Goal: Check status: Check status

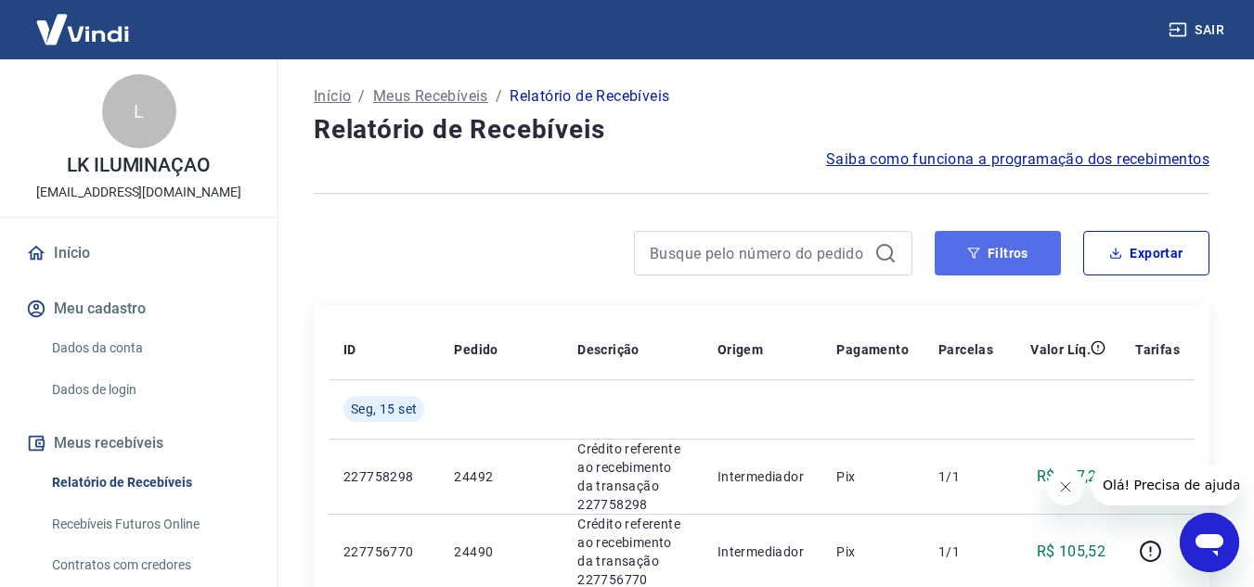
click at [990, 250] on button "Filtros" at bounding box center [998, 253] width 126 height 45
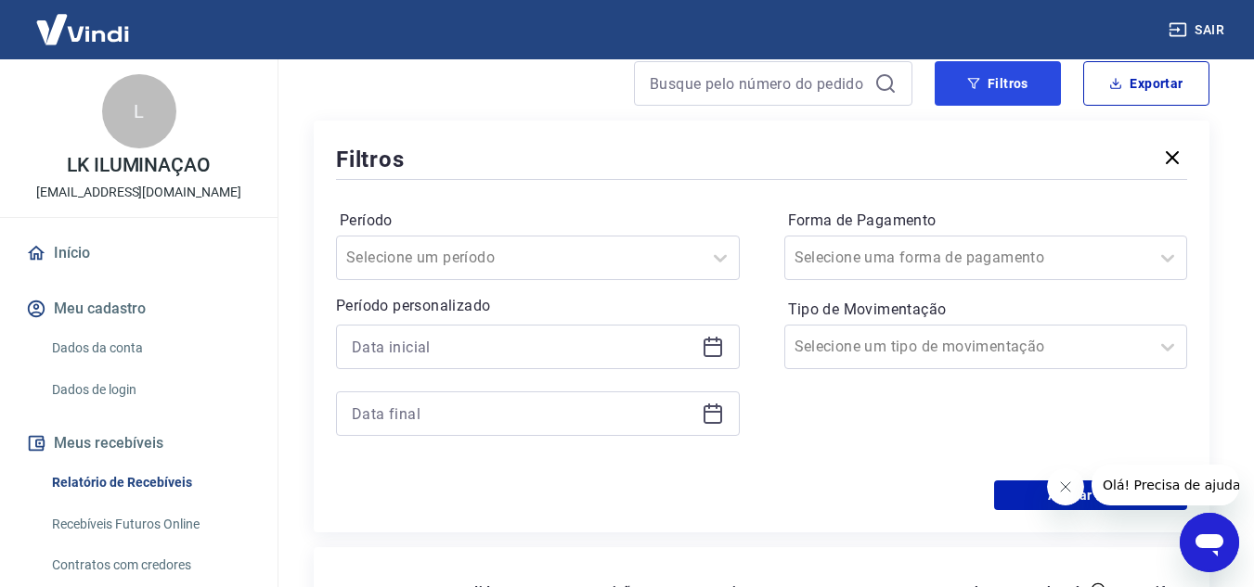
scroll to position [186, 0]
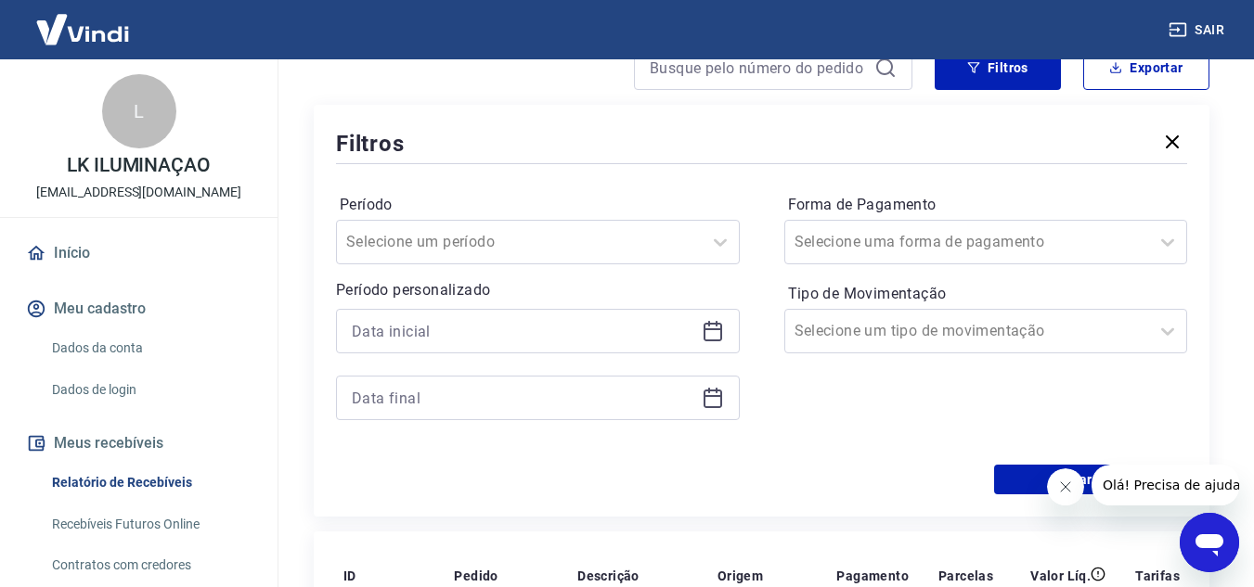
click at [716, 335] on icon at bounding box center [713, 331] width 22 height 22
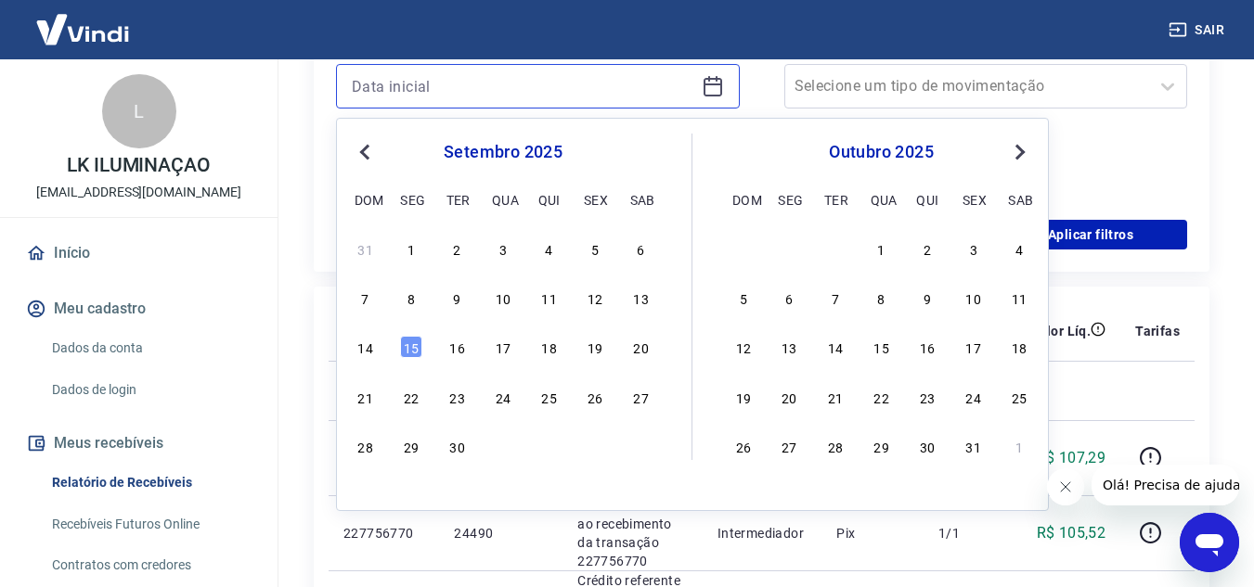
scroll to position [464, 0]
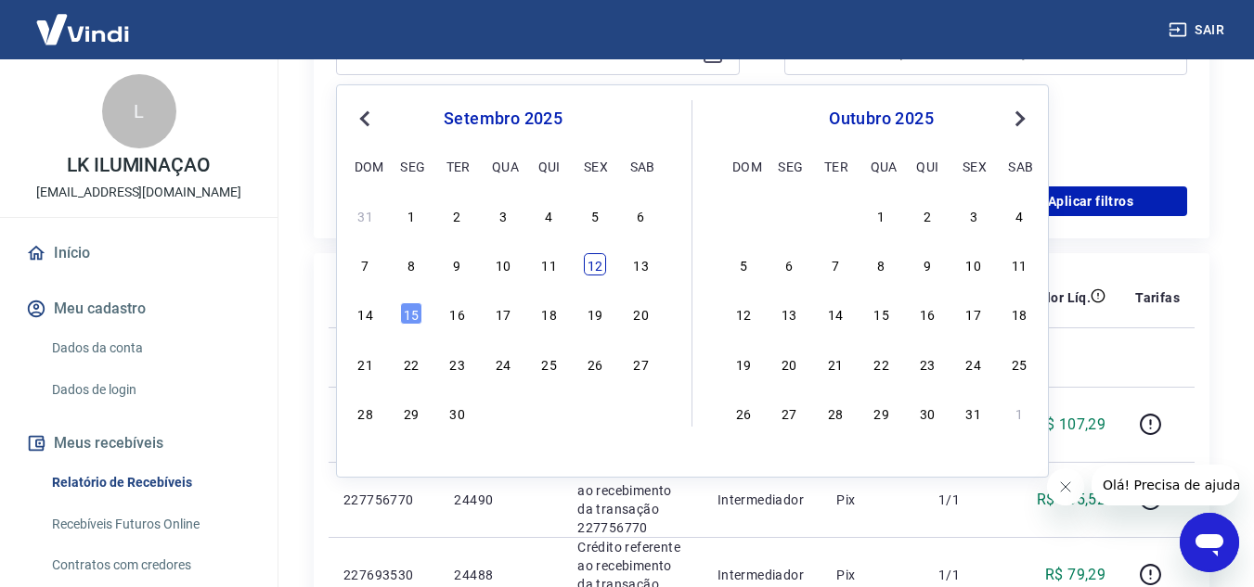
click at [602, 264] on div "12" at bounding box center [595, 264] width 22 height 22
type input "[DATE]"
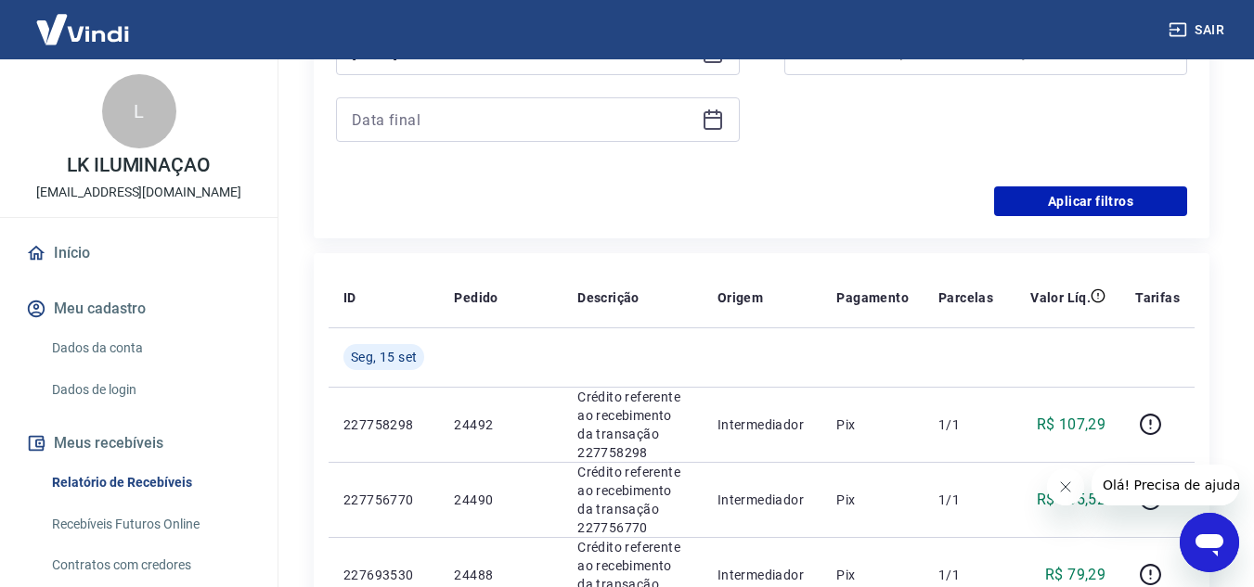
scroll to position [371, 0]
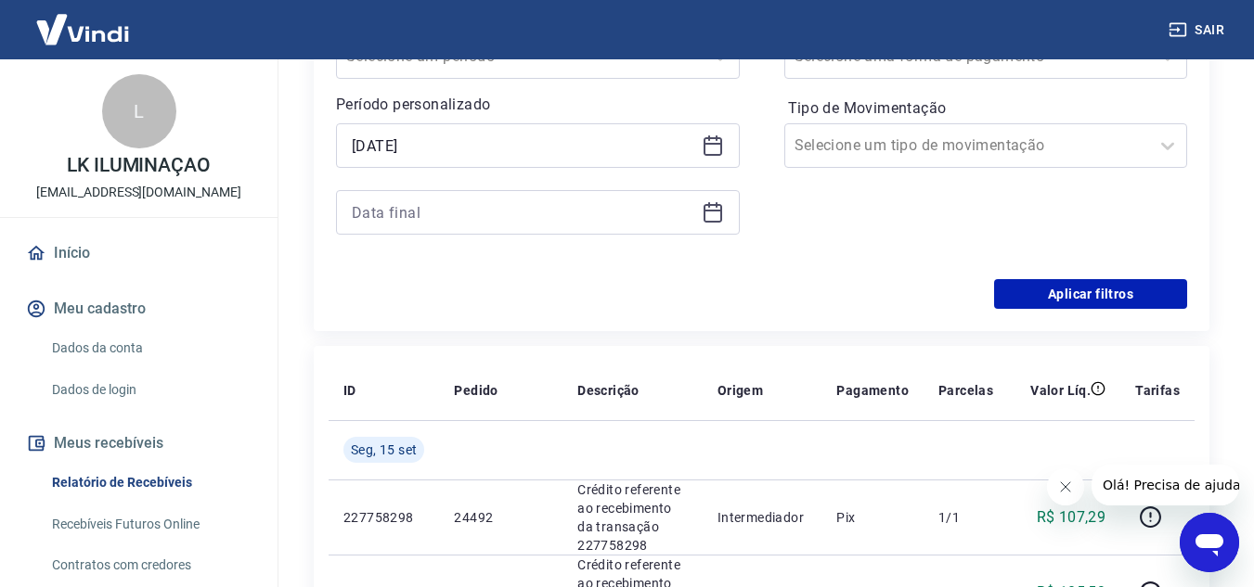
click at [710, 213] on icon at bounding box center [713, 212] width 22 height 22
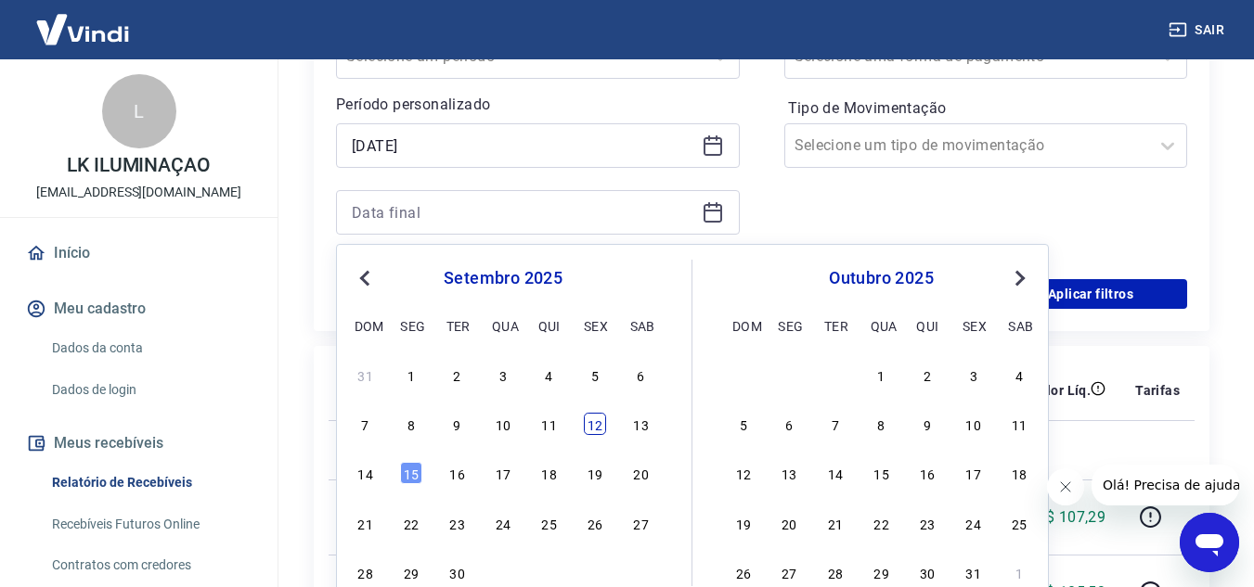
click at [597, 419] on div "12" at bounding box center [595, 424] width 22 height 22
type input "[DATE]"
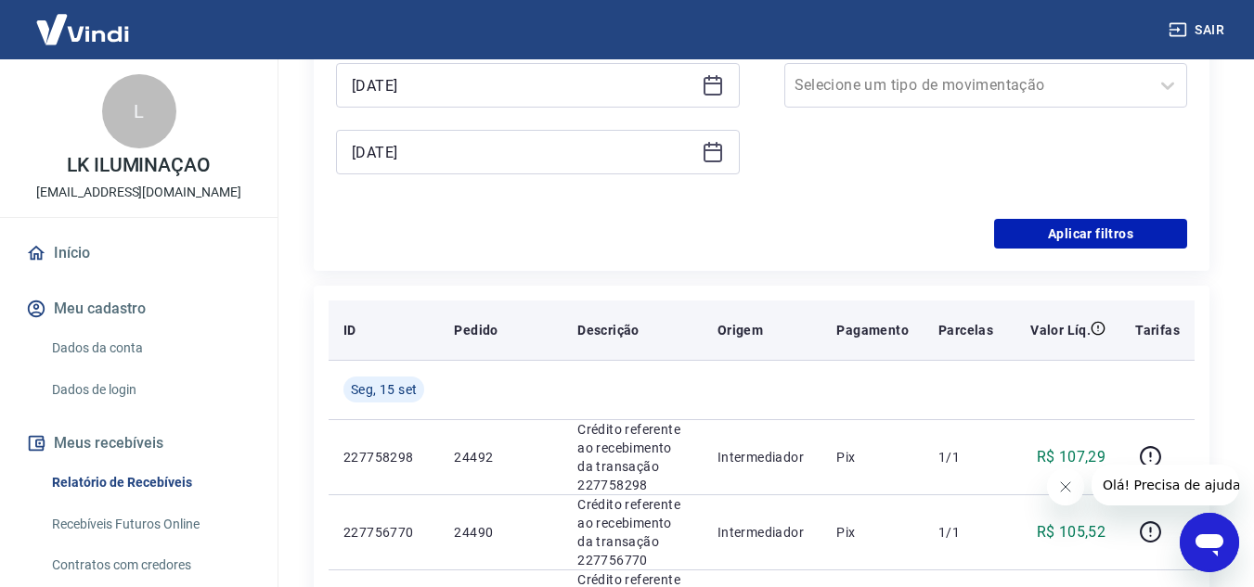
scroll to position [464, 0]
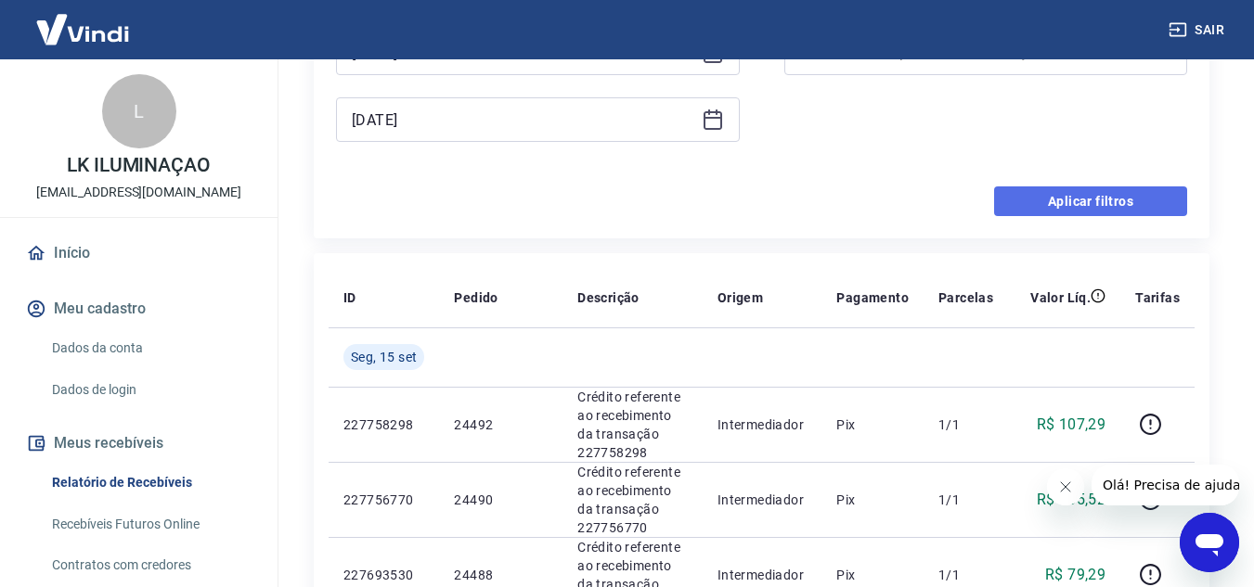
click at [1058, 202] on button "Aplicar filtros" at bounding box center [1090, 202] width 193 height 30
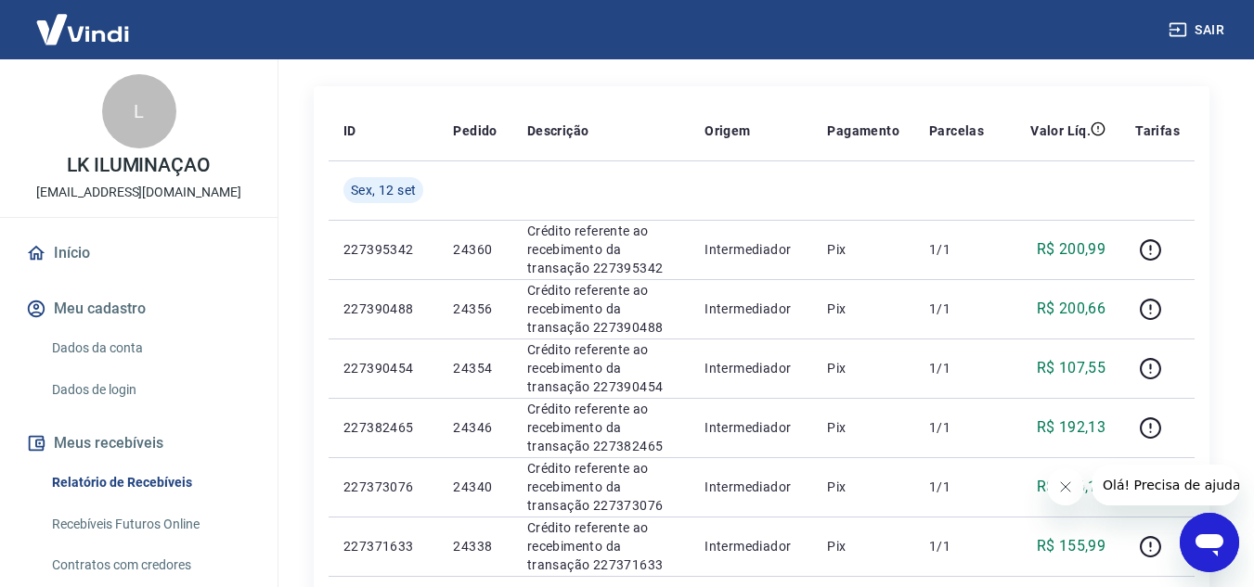
scroll to position [186, 0]
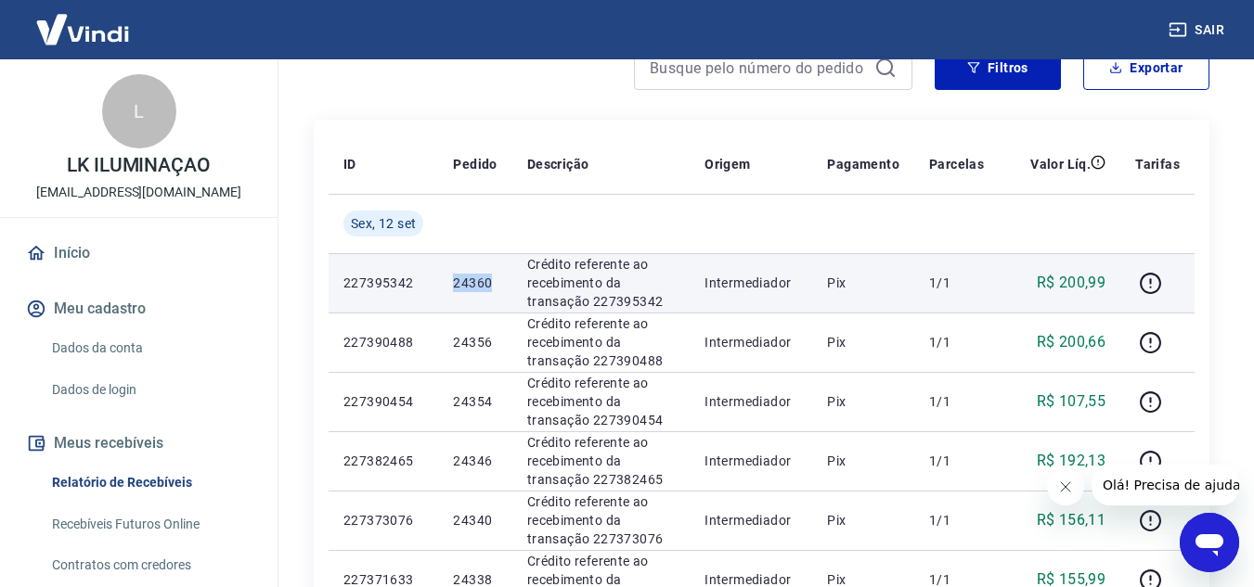
drag, startPoint x: 451, startPoint y: 282, endPoint x: 496, endPoint y: 288, distance: 45.8
click at [496, 288] on td "24360" at bounding box center [474, 282] width 73 height 59
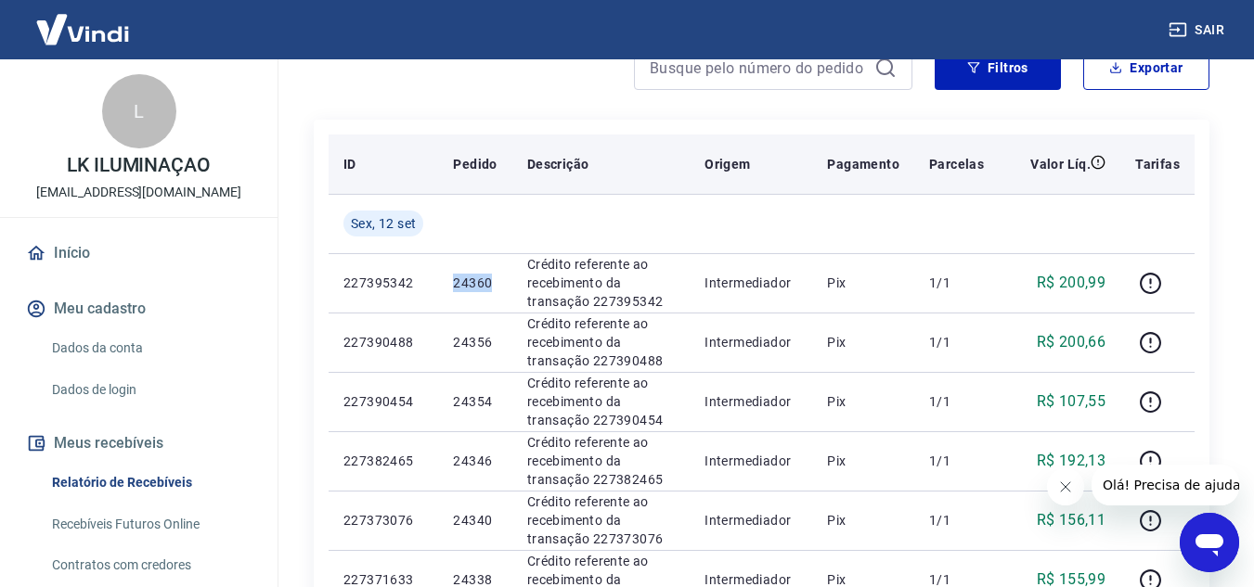
copy p "24360"
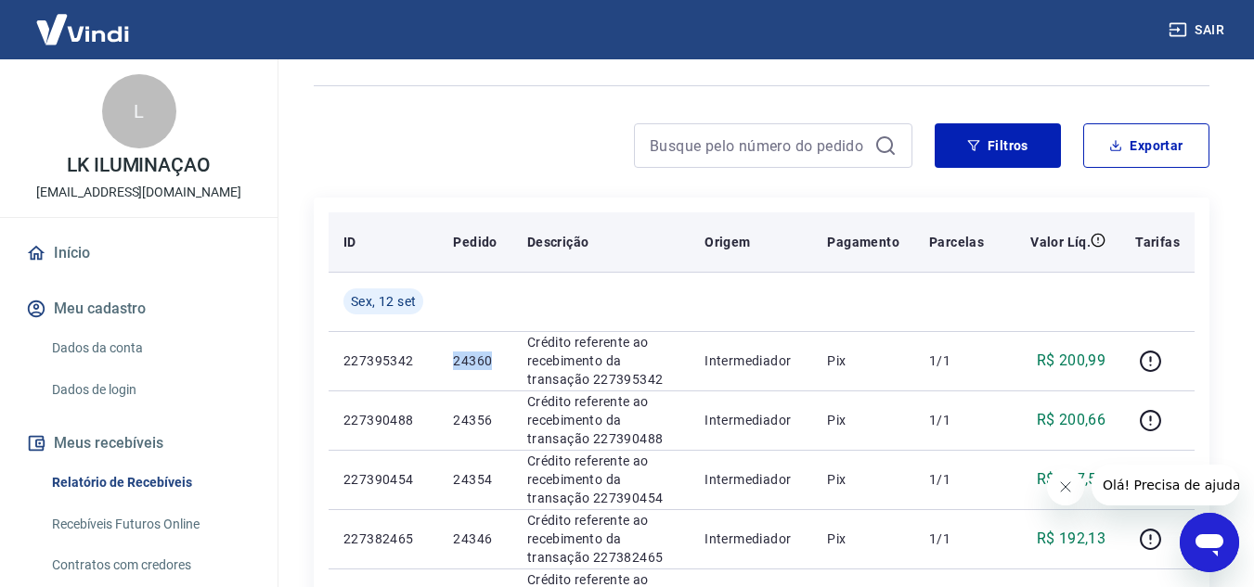
scroll to position [0, 0]
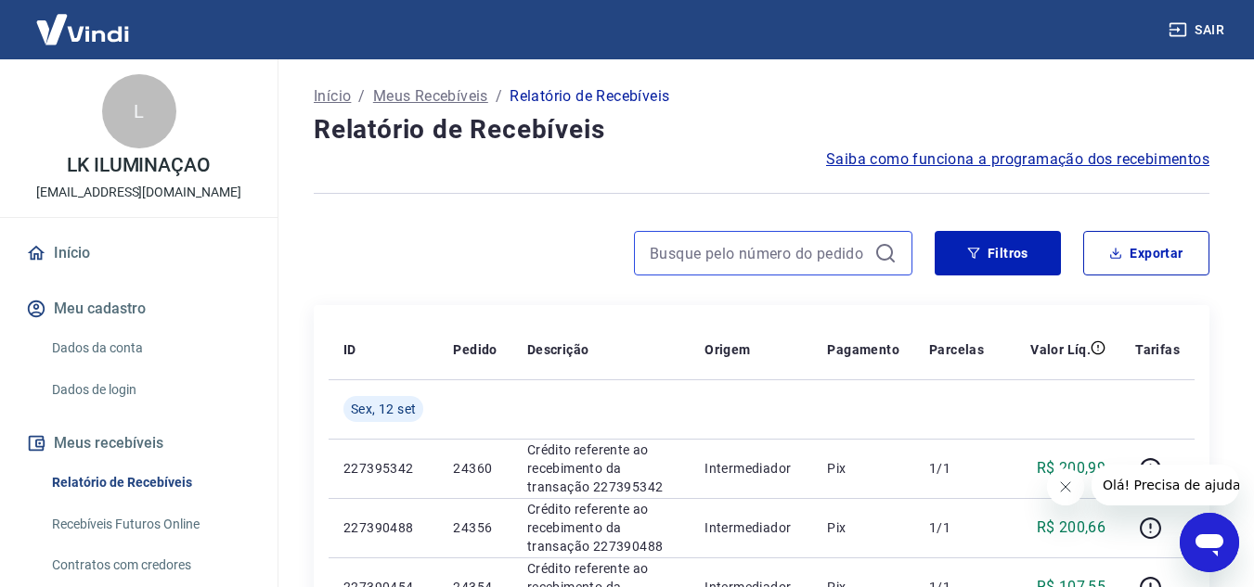
click at [734, 254] on input at bounding box center [758, 253] width 217 height 28
paste input "24444"
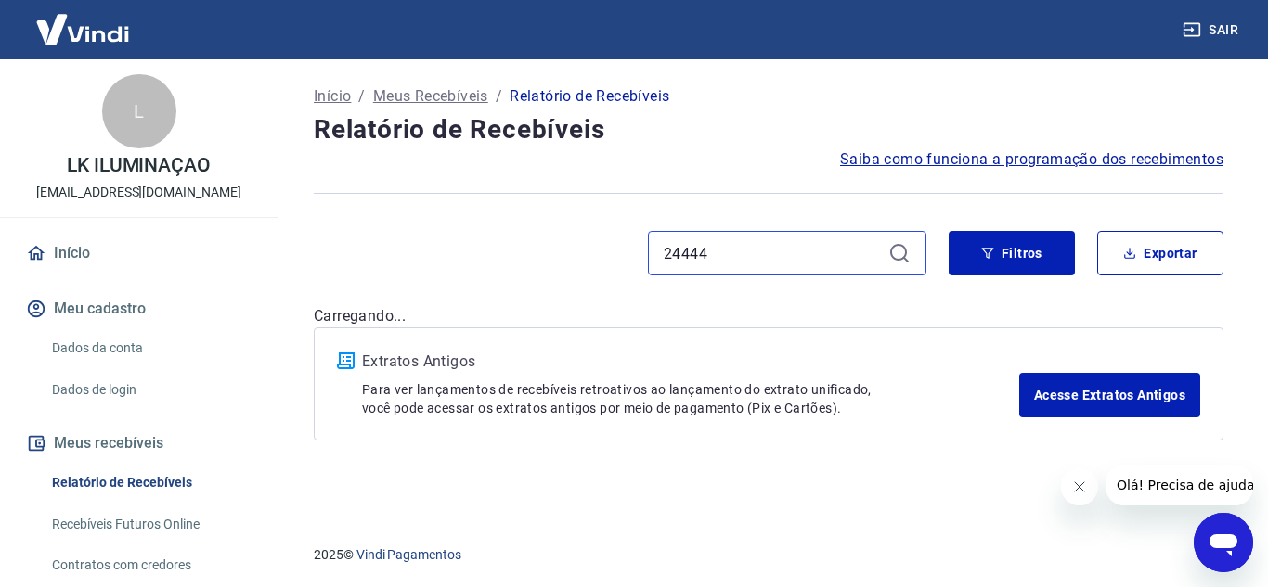
type input "24444"
click at [885, 253] on div "24444" at bounding box center [787, 253] width 278 height 45
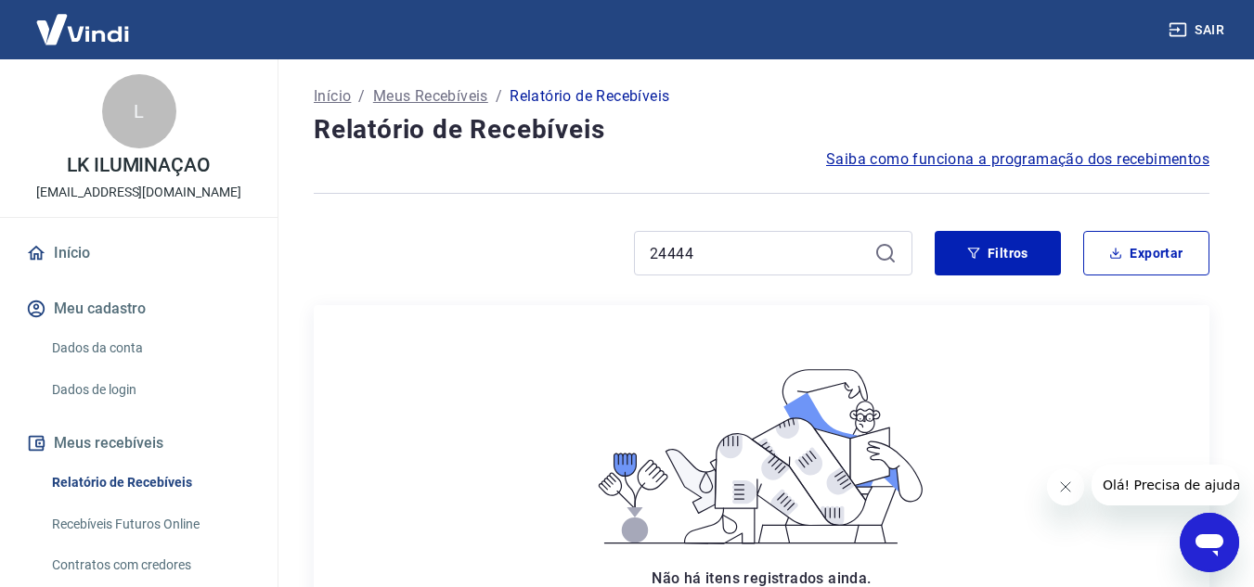
scroll to position [93, 0]
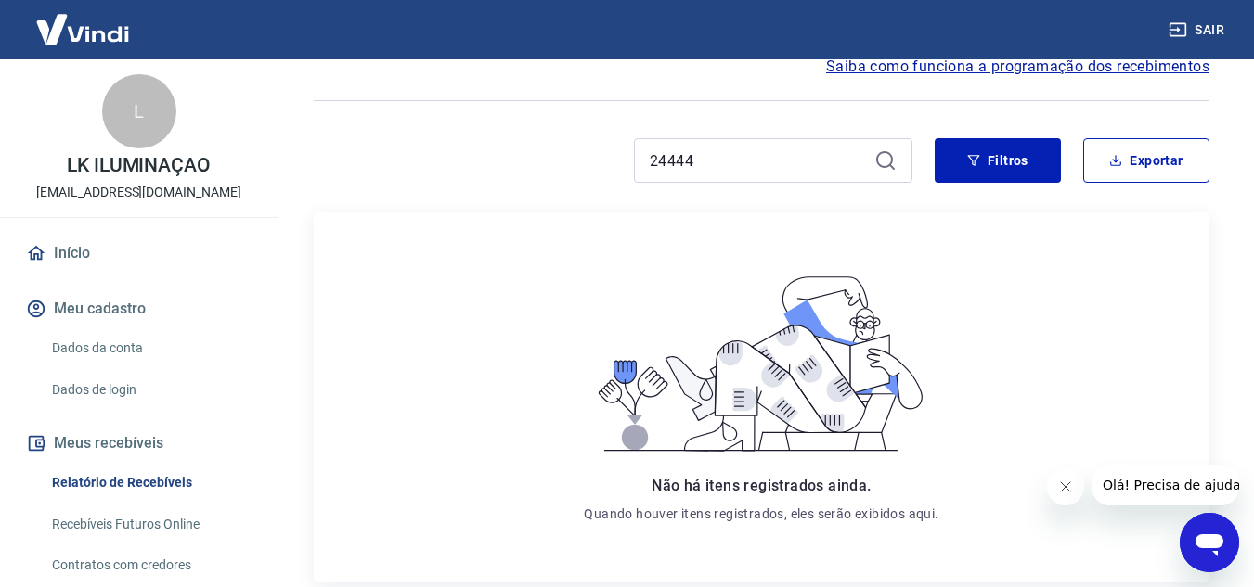
click at [888, 161] on icon at bounding box center [885, 160] width 22 height 22
drag, startPoint x: 705, startPoint y: 167, endPoint x: 621, endPoint y: 213, distance: 96.4
click at [625, 216] on div "Início / Meus Recebíveis / Relatório de Recebíveis Relatório de Recebíveis Saib…" at bounding box center [761, 357] width 940 height 781
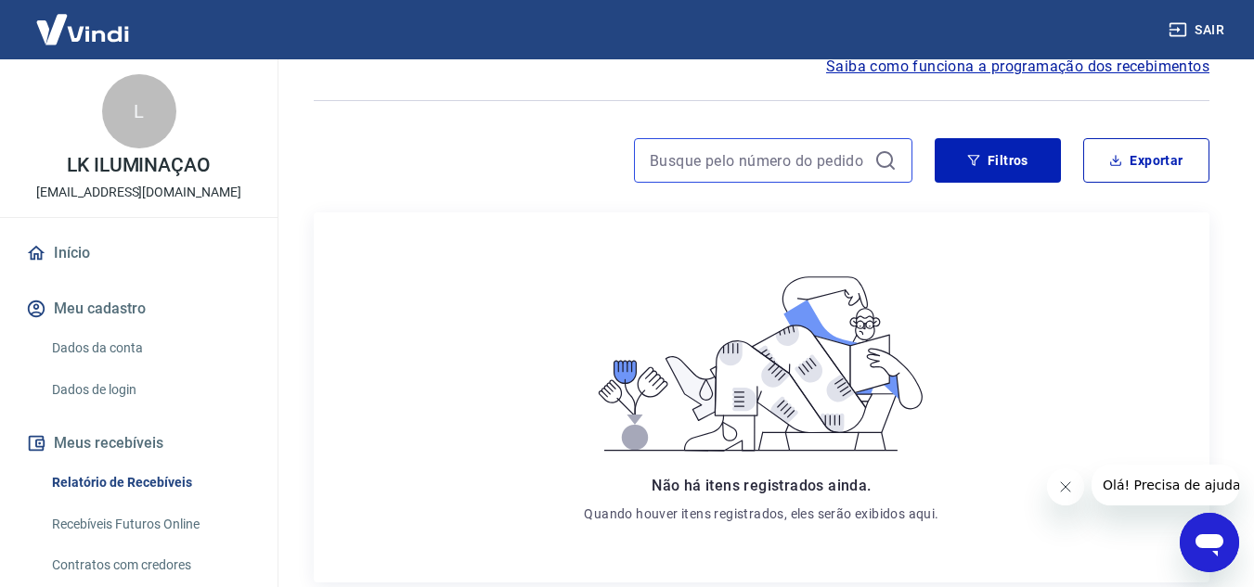
scroll to position [0, 0]
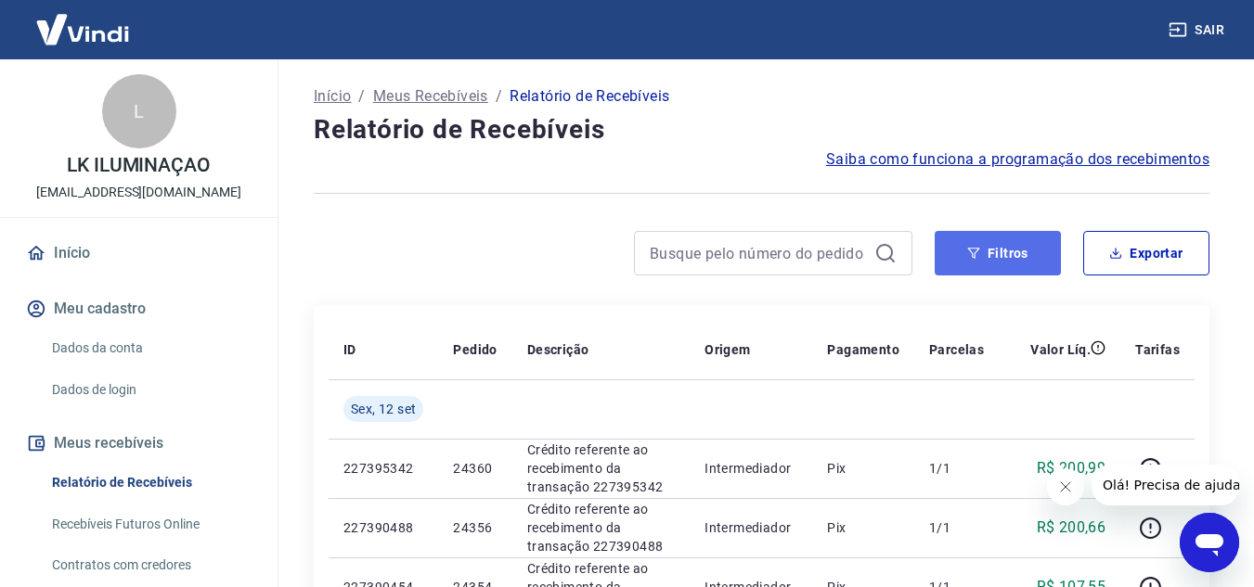
click at [1018, 258] on button "Filtros" at bounding box center [998, 253] width 126 height 45
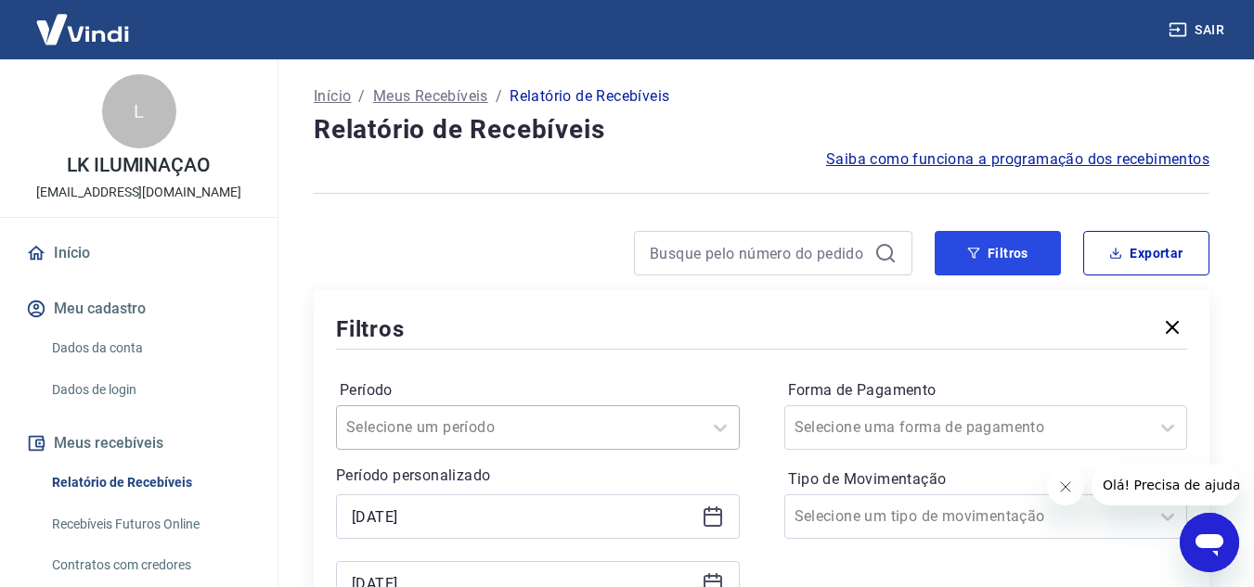
scroll to position [93, 0]
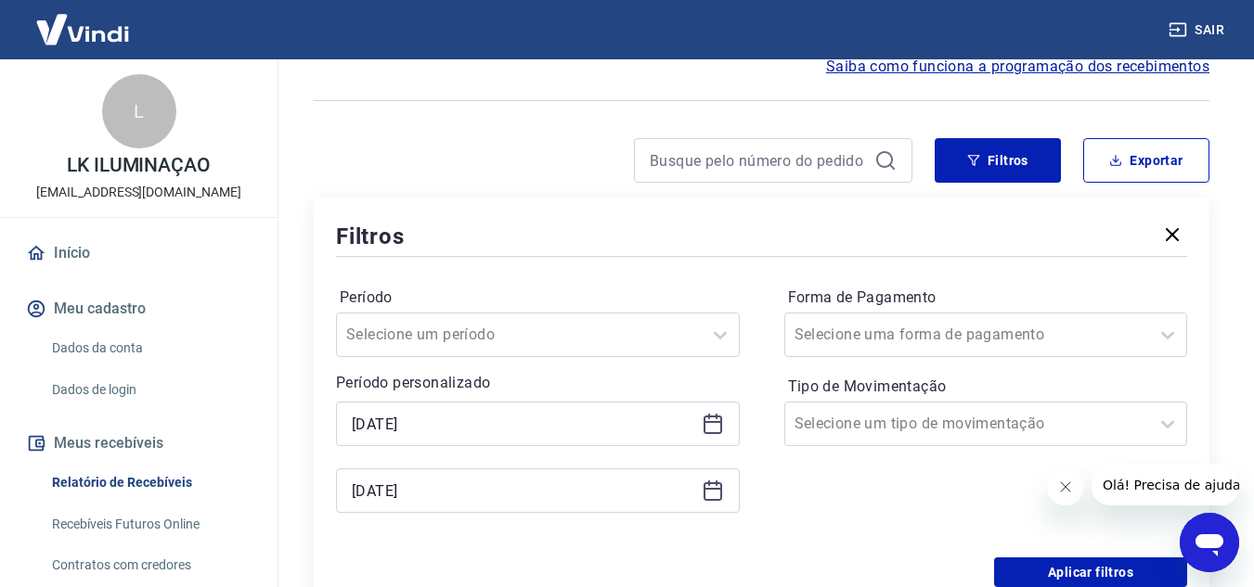
click at [717, 422] on icon at bounding box center [712, 422] width 19 height 2
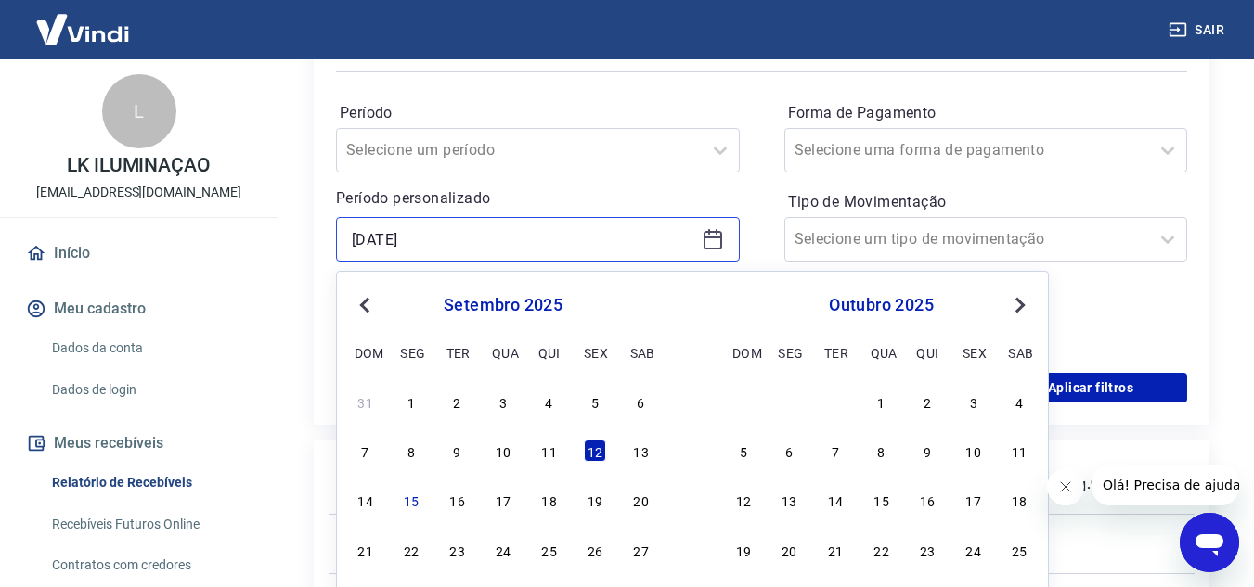
scroll to position [278, 0]
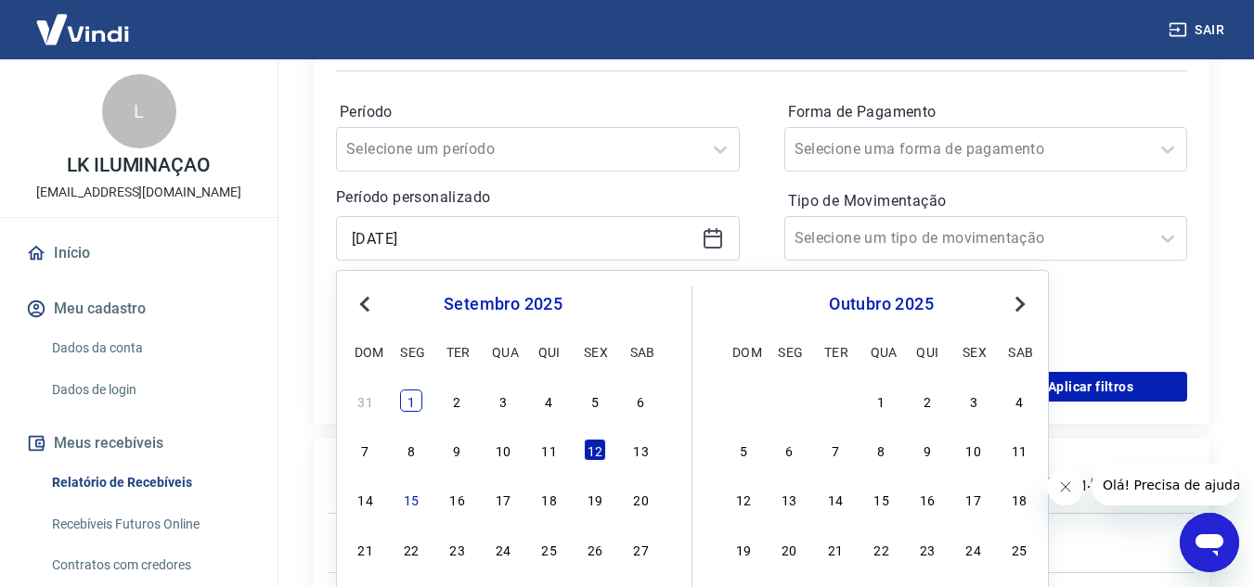
click at [407, 395] on div "1" at bounding box center [411, 401] width 22 height 22
type input "[DATE]"
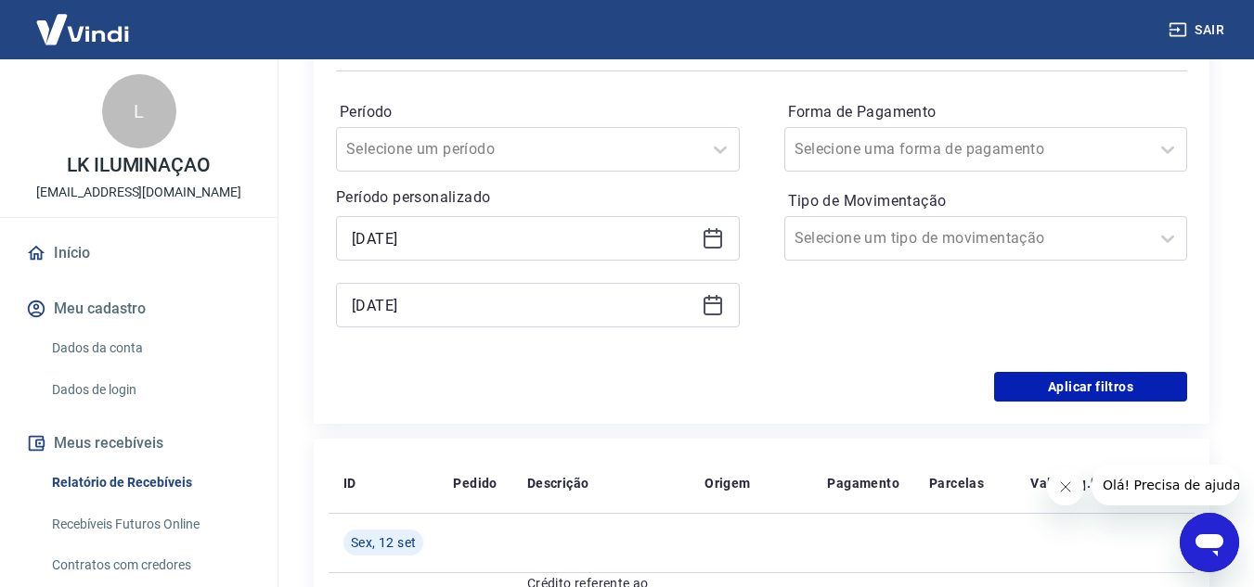
click at [712, 313] on icon at bounding box center [713, 305] width 22 height 22
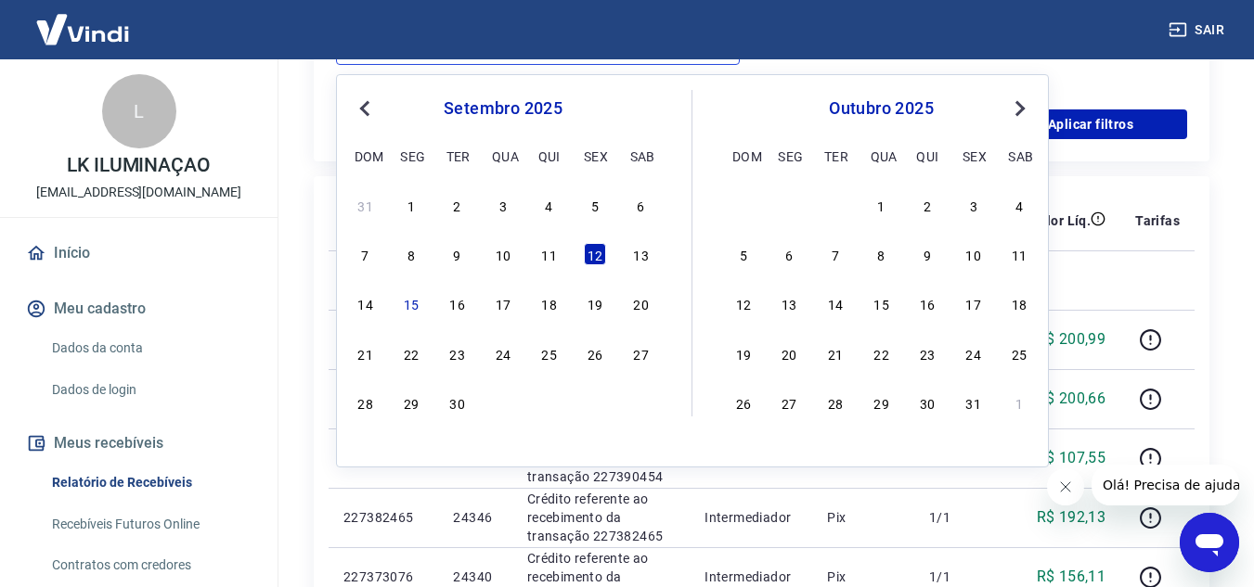
scroll to position [557, 0]
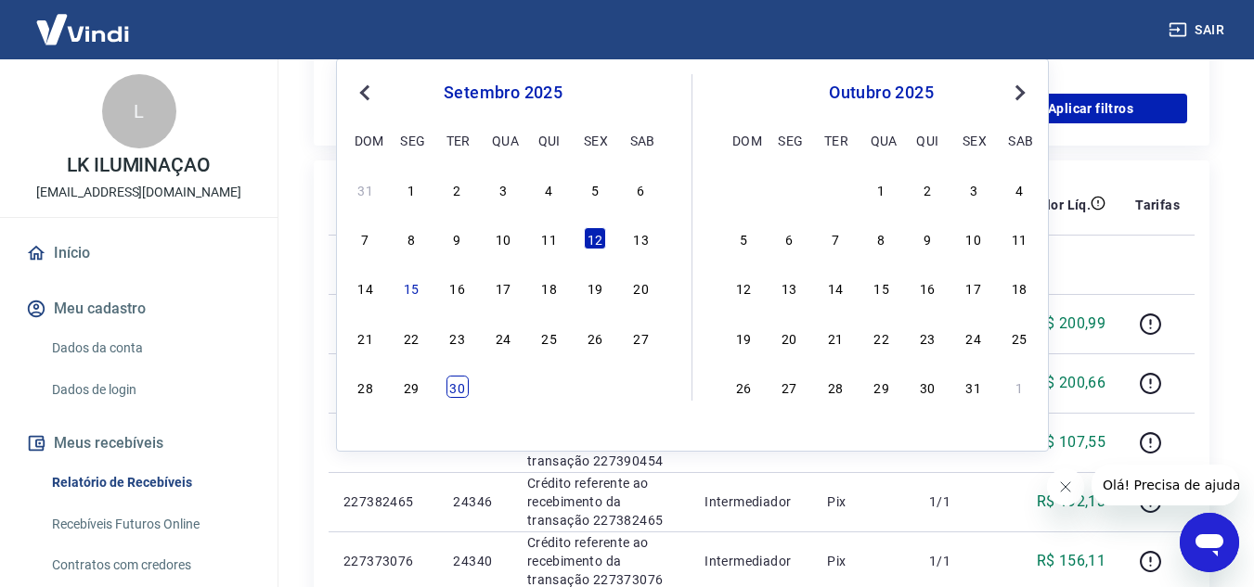
click at [458, 392] on div "30" at bounding box center [457, 387] width 22 height 22
type input "[DATE]"
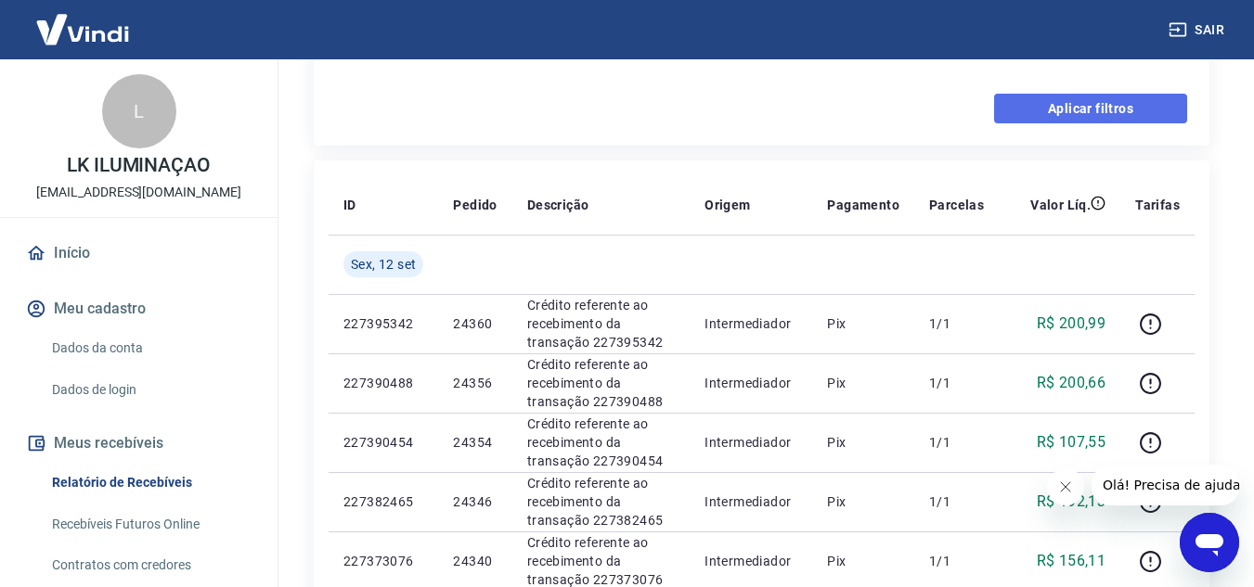
click at [1058, 106] on button "Aplicar filtros" at bounding box center [1090, 109] width 193 height 30
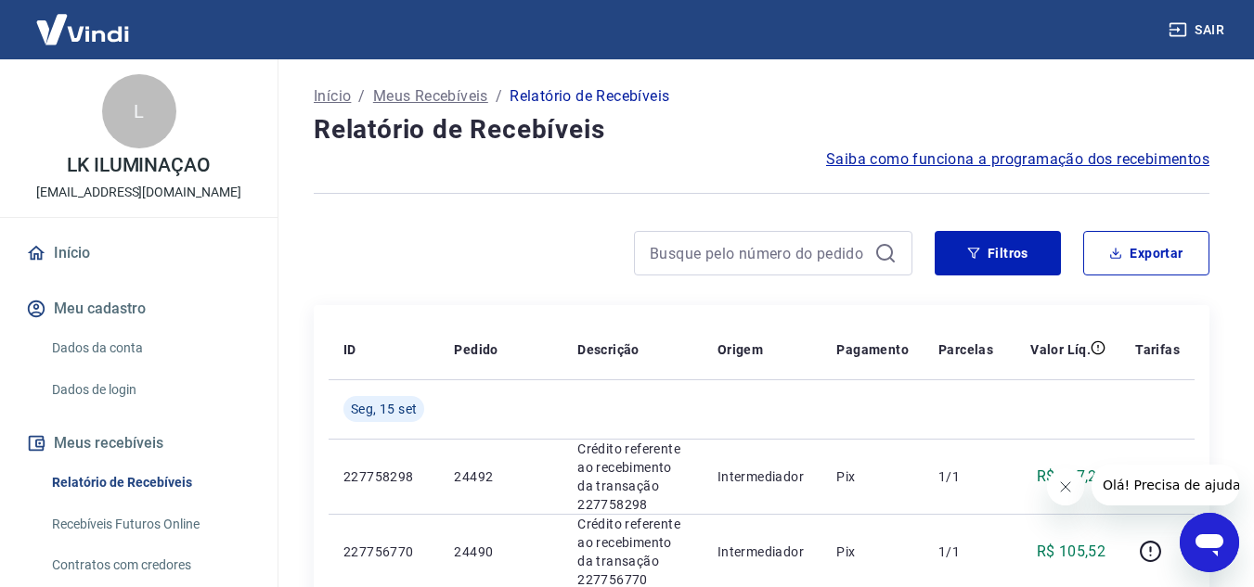
click at [739, 267] on div at bounding box center [773, 253] width 278 height 45
click at [742, 256] on input at bounding box center [758, 253] width 217 height 28
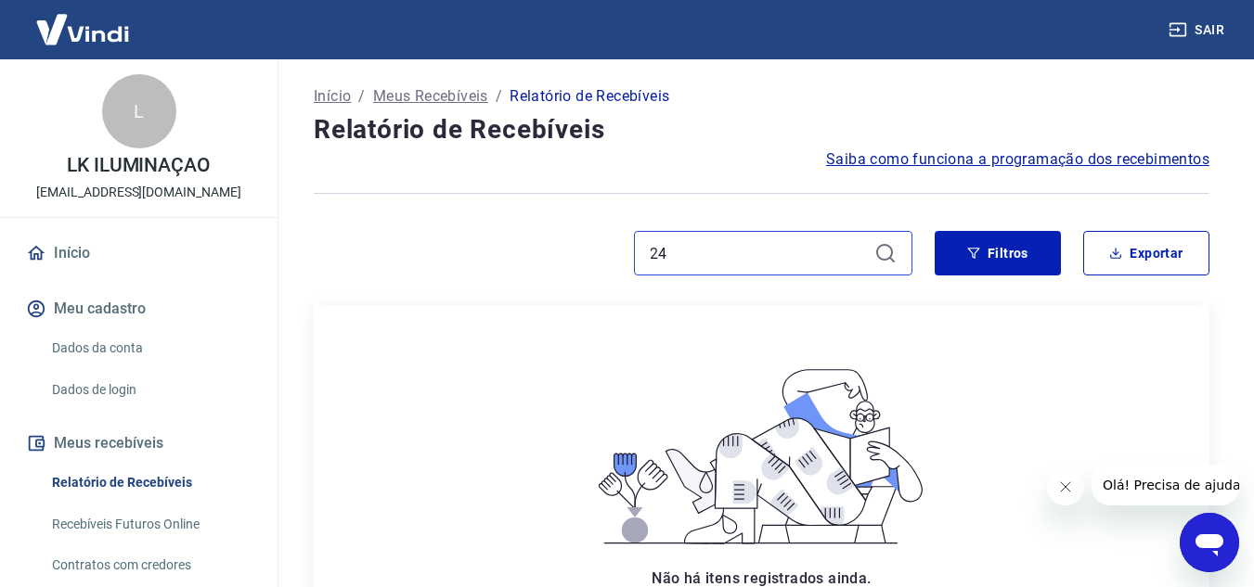
type input "2"
paste input "24464"
type input "24464"
click at [895, 248] on icon at bounding box center [885, 253] width 22 height 22
click at [886, 251] on icon at bounding box center [885, 253] width 22 height 22
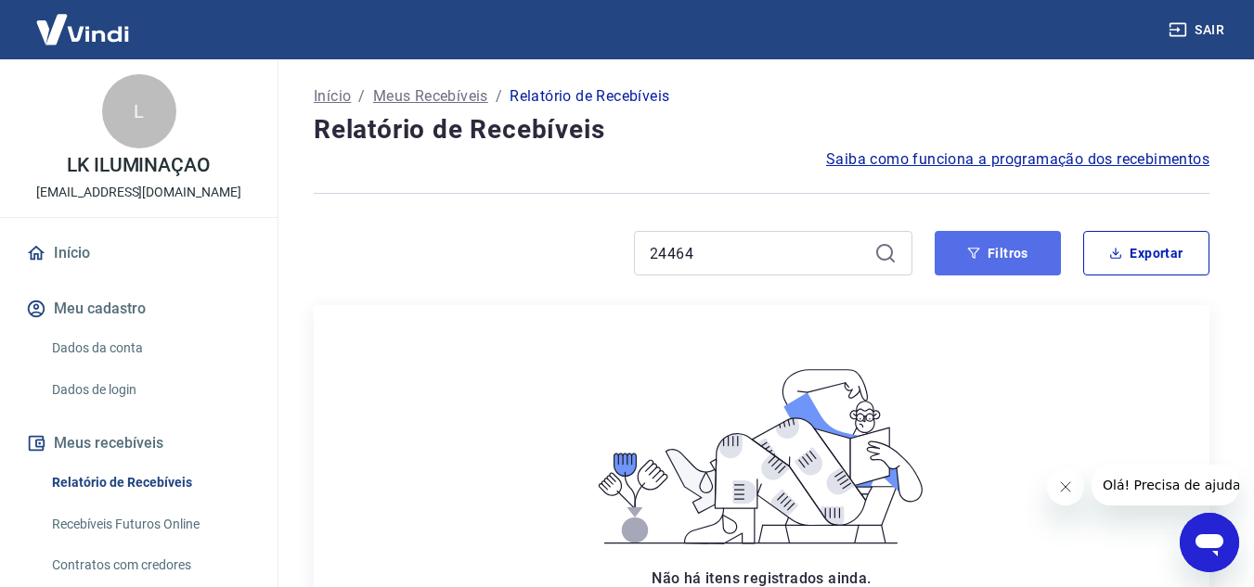
click at [971, 259] on icon "button" at bounding box center [973, 253] width 13 height 13
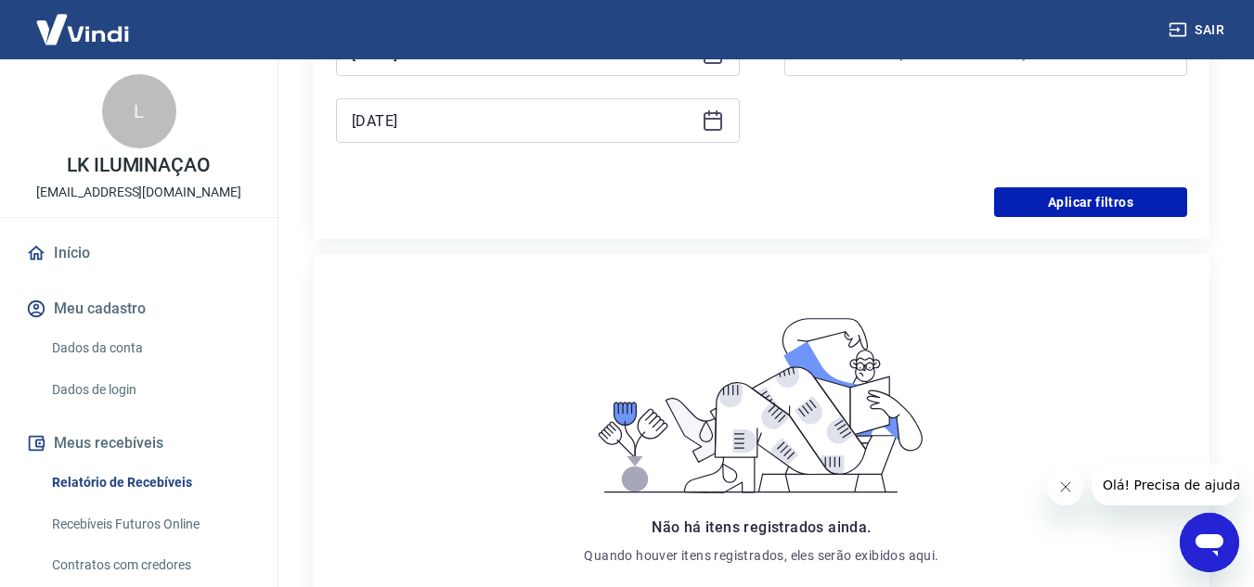
scroll to position [464, 0]
click at [1068, 196] on button "Aplicar filtros" at bounding box center [1090, 202] width 193 height 30
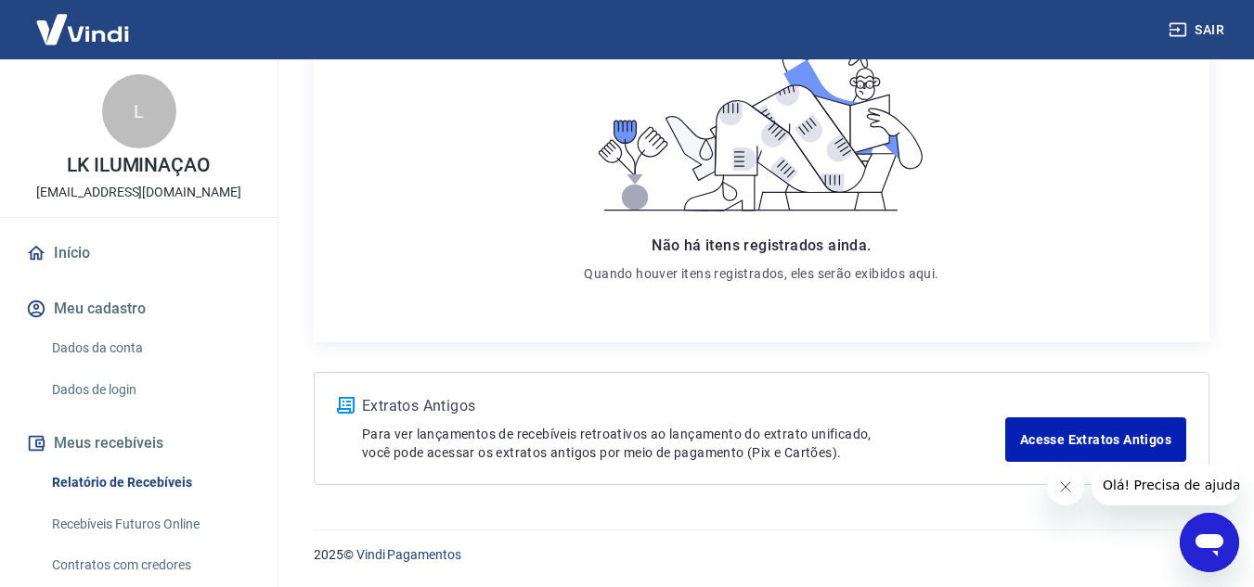
scroll to position [334, 0]
